Goal: Check status

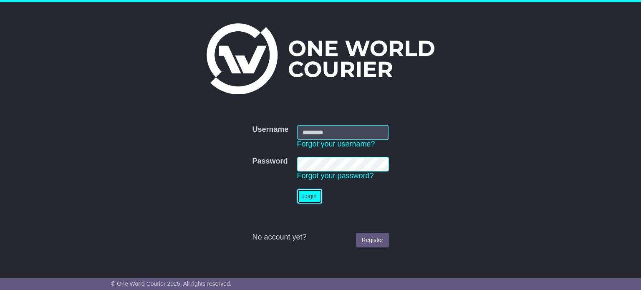
click at [308, 193] on button "Login" at bounding box center [309, 196] width 25 height 15
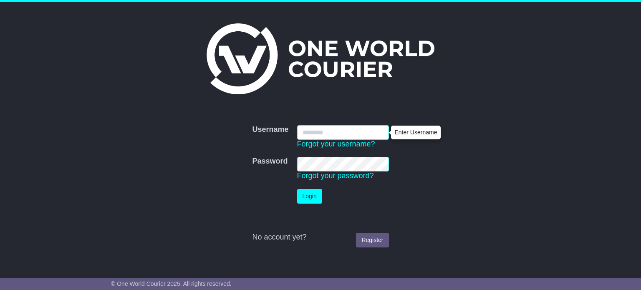
click at [352, 131] on input "Username" at bounding box center [343, 132] width 92 height 15
type input "**********"
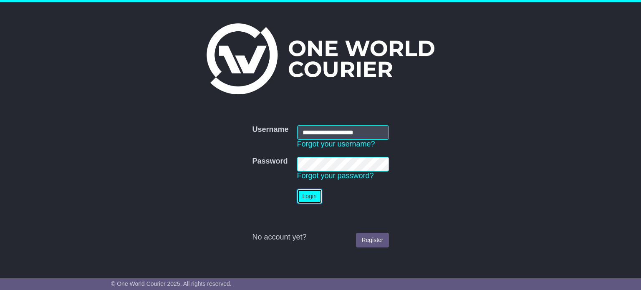
click at [306, 200] on button "Login" at bounding box center [309, 196] width 25 height 15
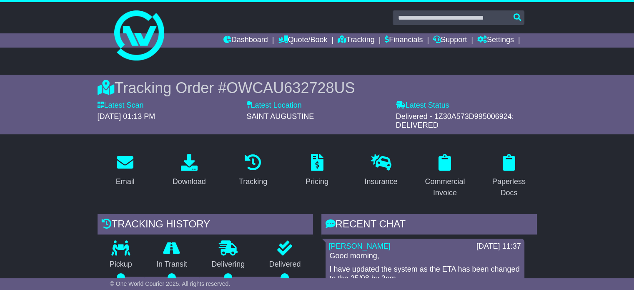
click at [465, 115] on span "Delivered - 1Z30A573D995006924: DELIVERED" at bounding box center [455, 121] width 118 height 18
copy span "1Z30A573D995006924"
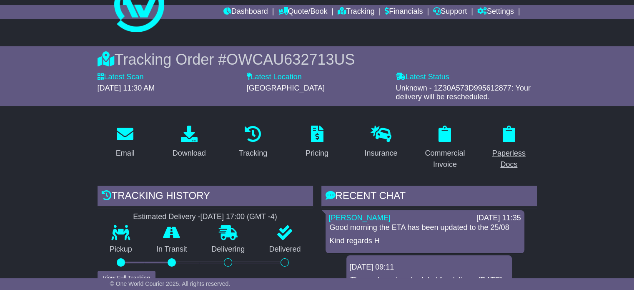
scroll to position [42, 0]
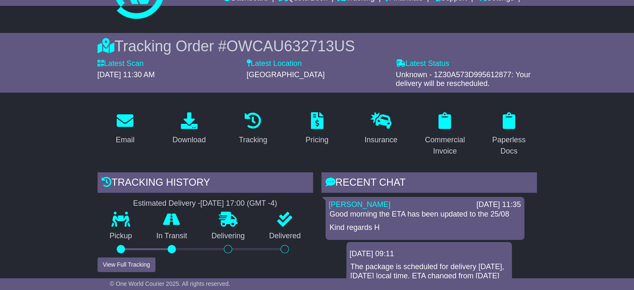
click at [476, 73] on span "Unknown - 1Z30A573D995612877: Your delivery will be rescheduled." at bounding box center [463, 79] width 135 height 18
copy span "1Z30A573D995612877"
